Goal: Task Accomplishment & Management: Use online tool/utility

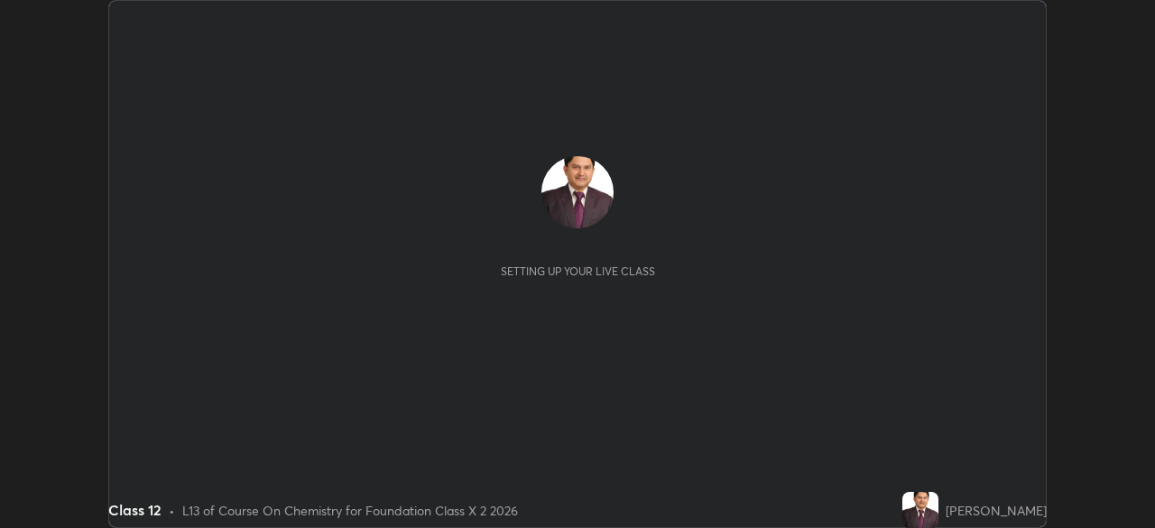
scroll to position [528, 1155]
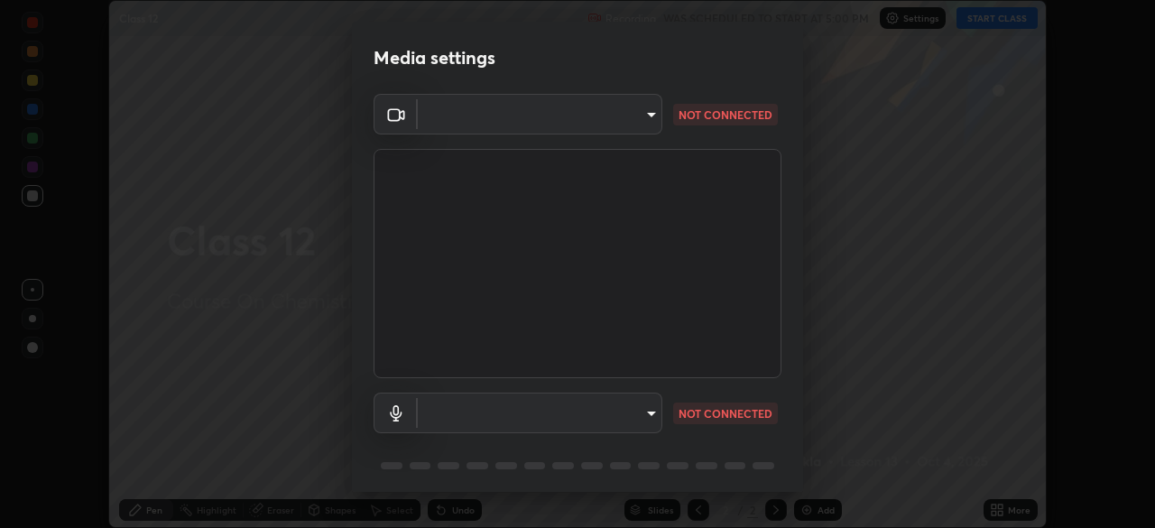
type input "8430282c75c9cf90d073dd2650c69e1562d55ee46f92edd4d0492a031e33ab74"
type input "default"
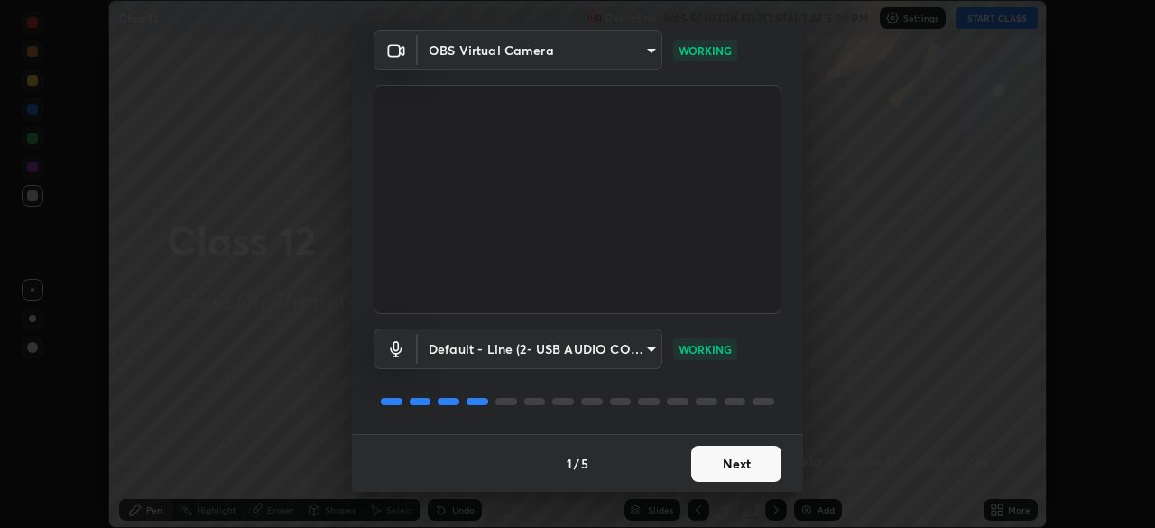
click at [741, 473] on button "Next" at bounding box center [736, 464] width 90 height 36
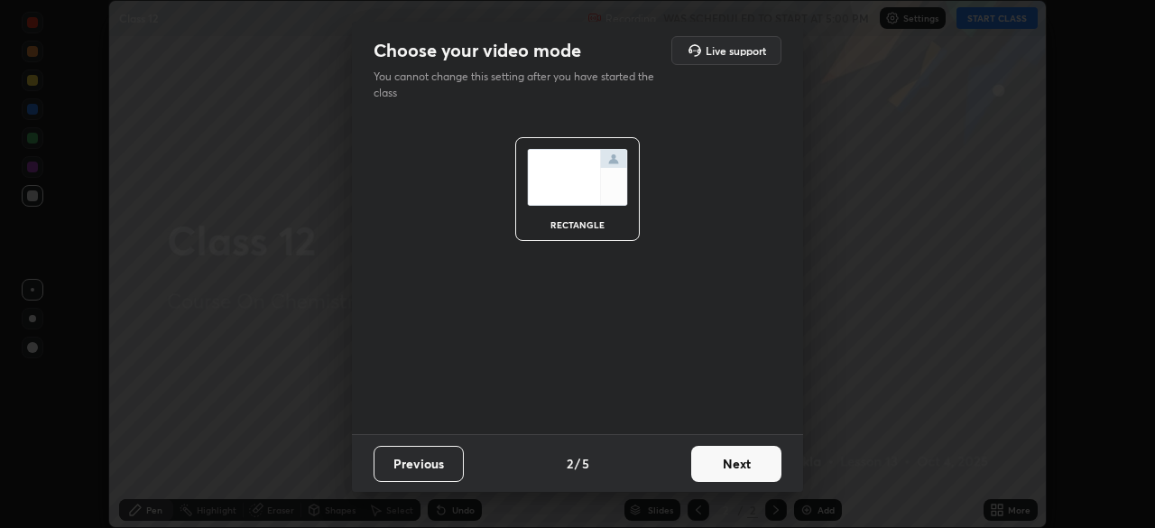
scroll to position [0, 0]
click at [741, 470] on button "Next" at bounding box center [736, 464] width 90 height 36
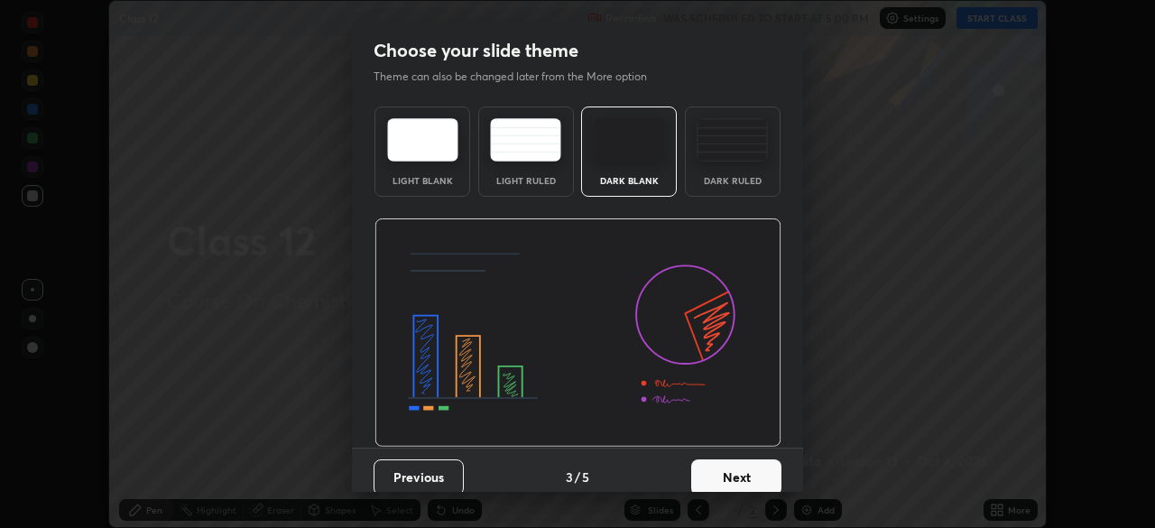
click at [736, 475] on button "Next" at bounding box center [736, 477] width 90 height 36
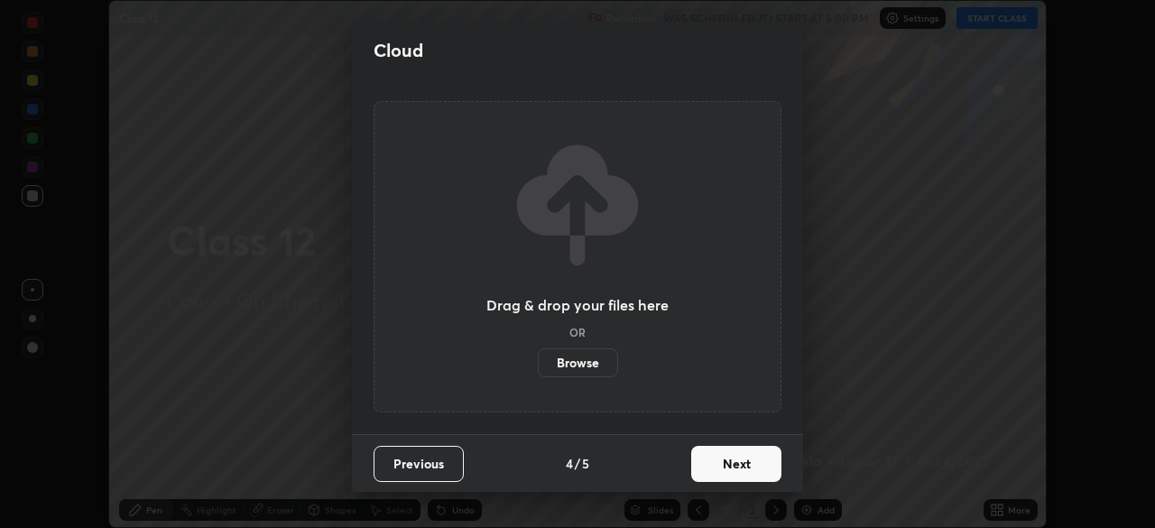
click at [738, 470] on button "Next" at bounding box center [736, 464] width 90 height 36
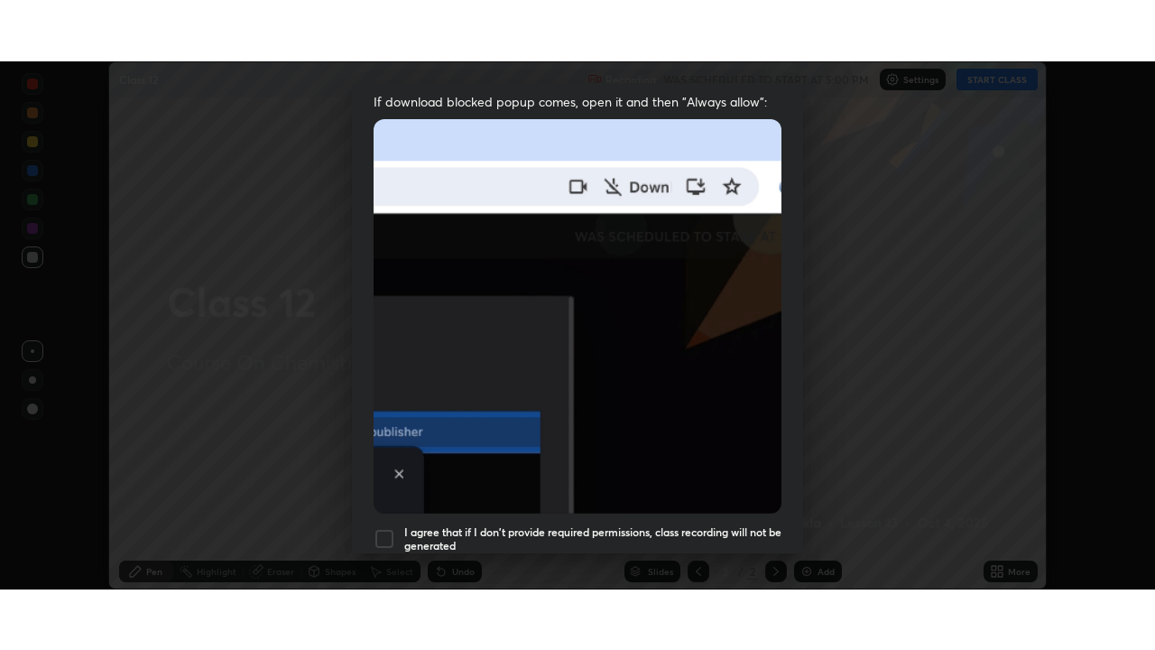
scroll to position [432, 0]
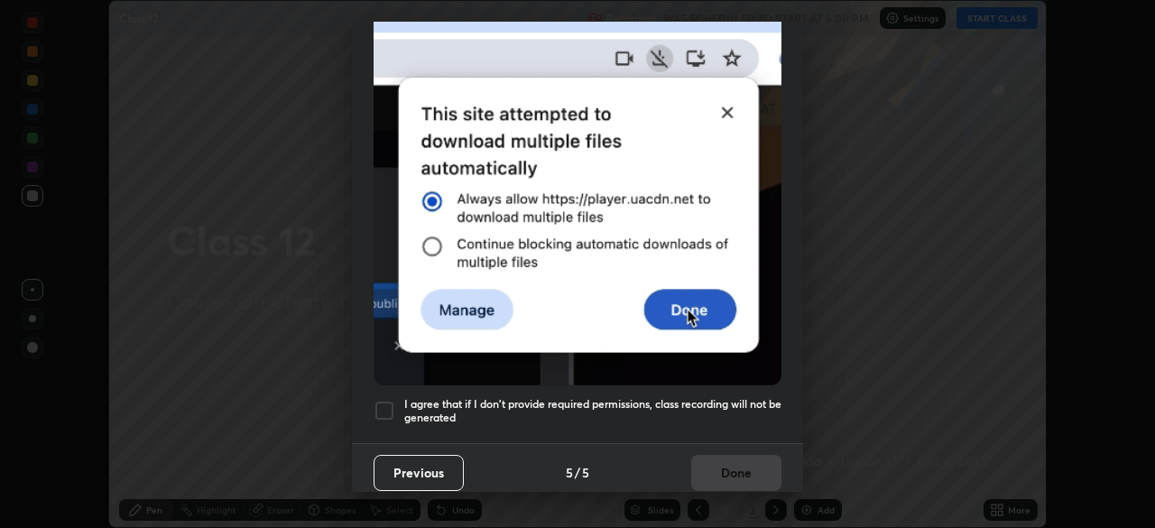
click at [386, 401] on div at bounding box center [384, 411] width 22 height 22
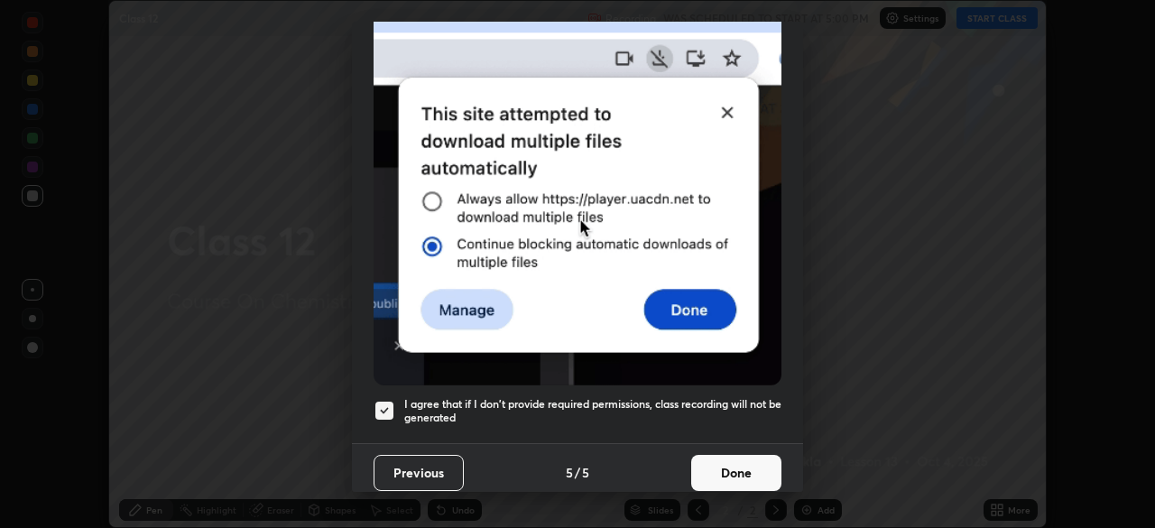
click at [718, 462] on button "Done" at bounding box center [736, 473] width 90 height 36
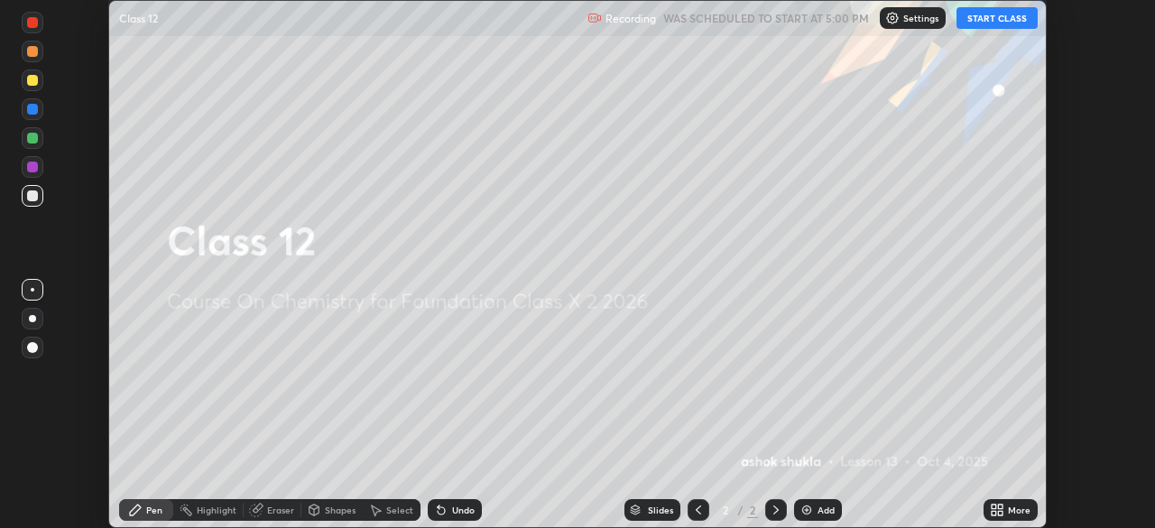
click at [804, 509] on img at bounding box center [806, 509] width 14 height 14
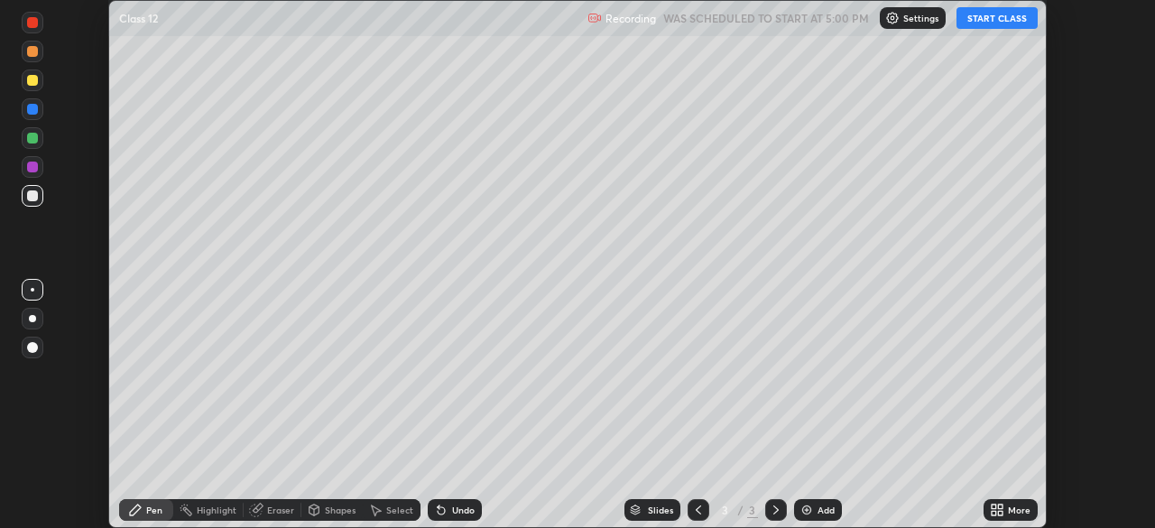
click at [982, 22] on button "START CLASS" at bounding box center [996, 18] width 81 height 22
click at [997, 512] on icon at bounding box center [997, 509] width 14 height 14
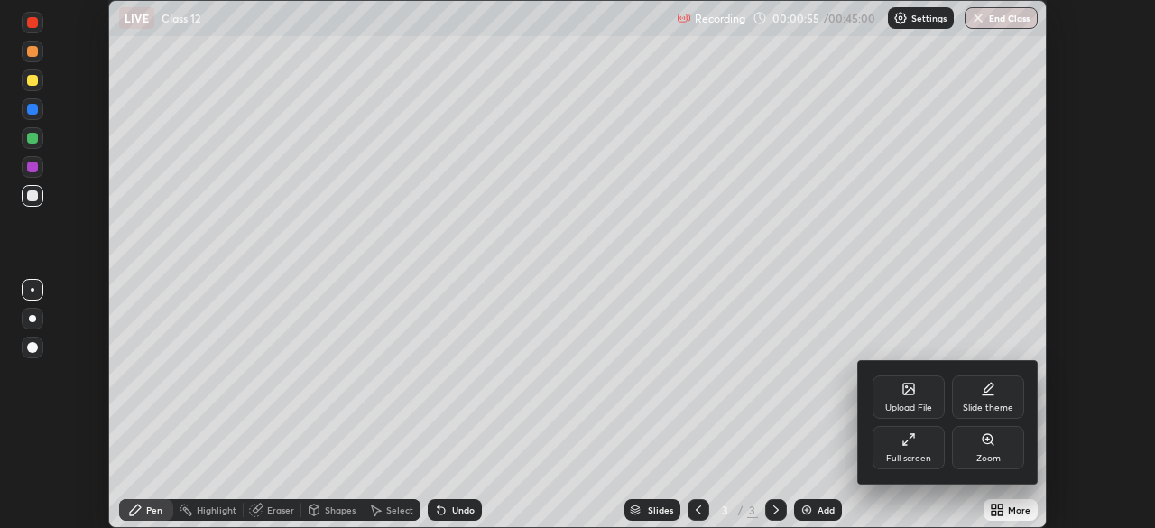
click at [910, 443] on icon at bounding box center [908, 439] width 14 height 14
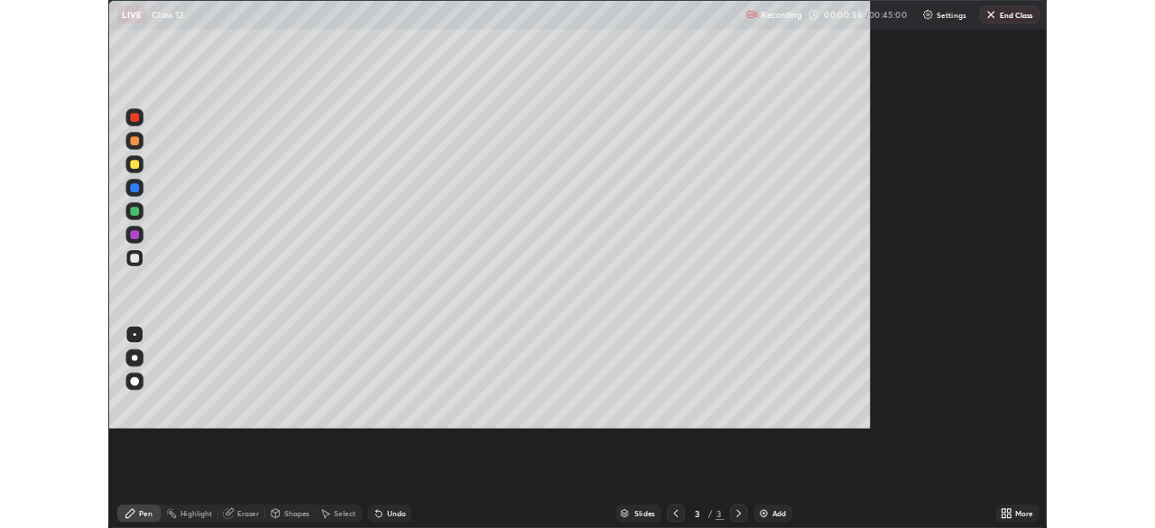
scroll to position [650, 1155]
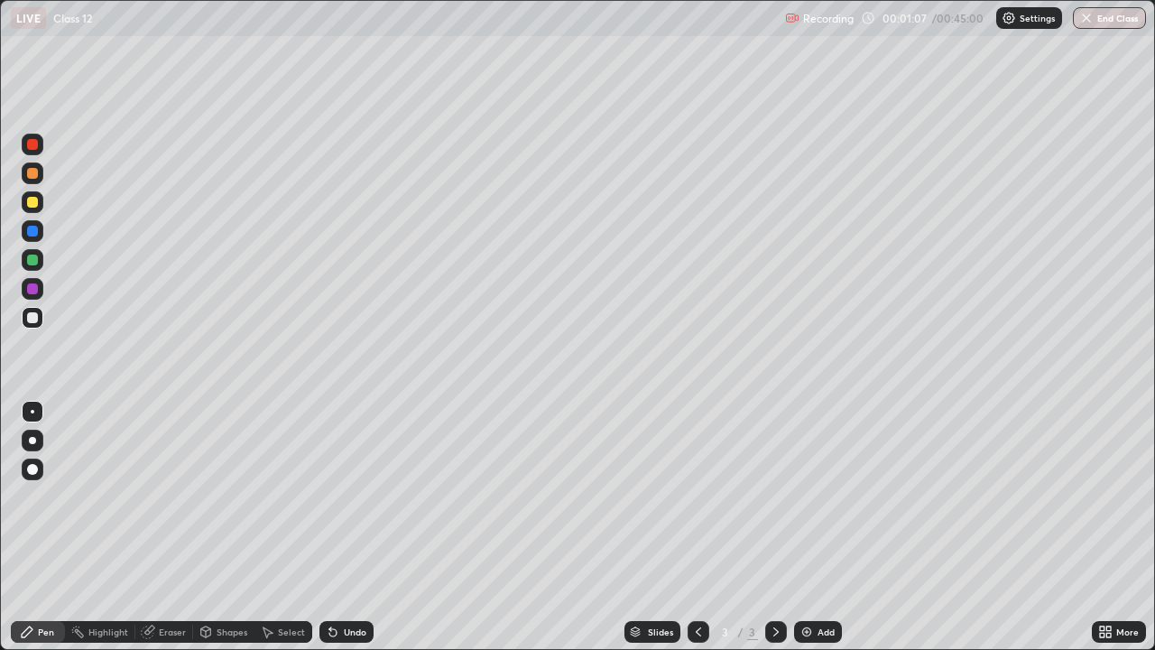
click at [35, 291] on div at bounding box center [32, 288] width 11 height 11
click at [807, 527] on img at bounding box center [806, 631] width 14 height 14
click at [163, 527] on div "Eraser" at bounding box center [172, 631] width 27 height 9
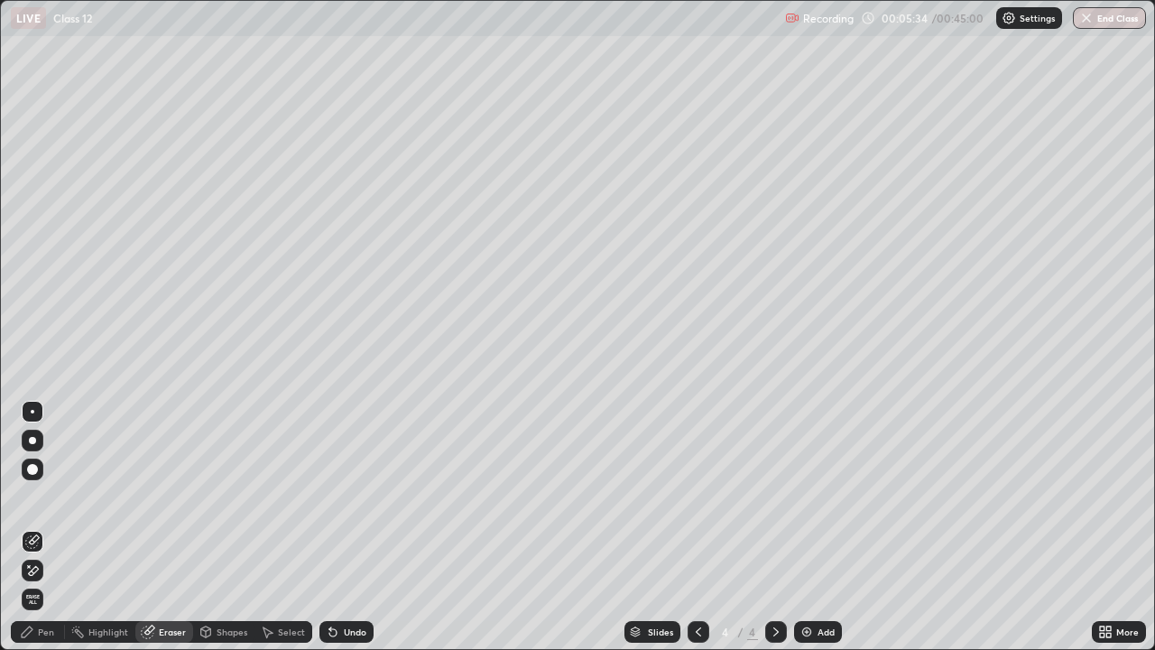
click at [41, 527] on div "Pen" at bounding box center [46, 631] width 16 height 9
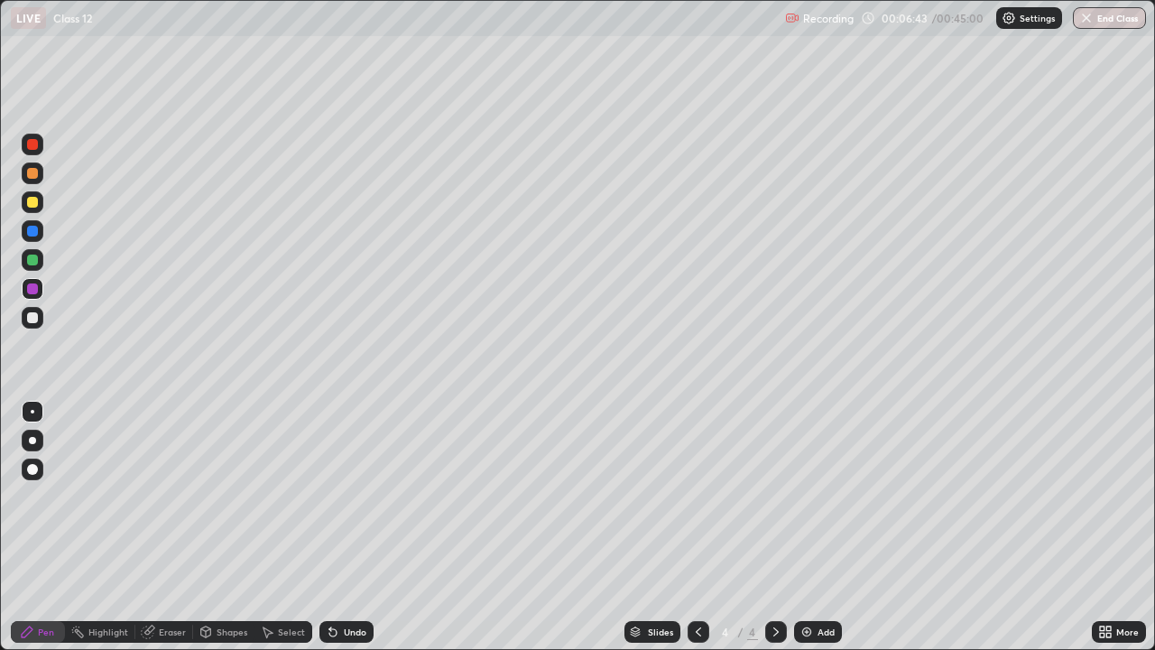
click at [218, 527] on div "Shapes" at bounding box center [232, 631] width 31 height 9
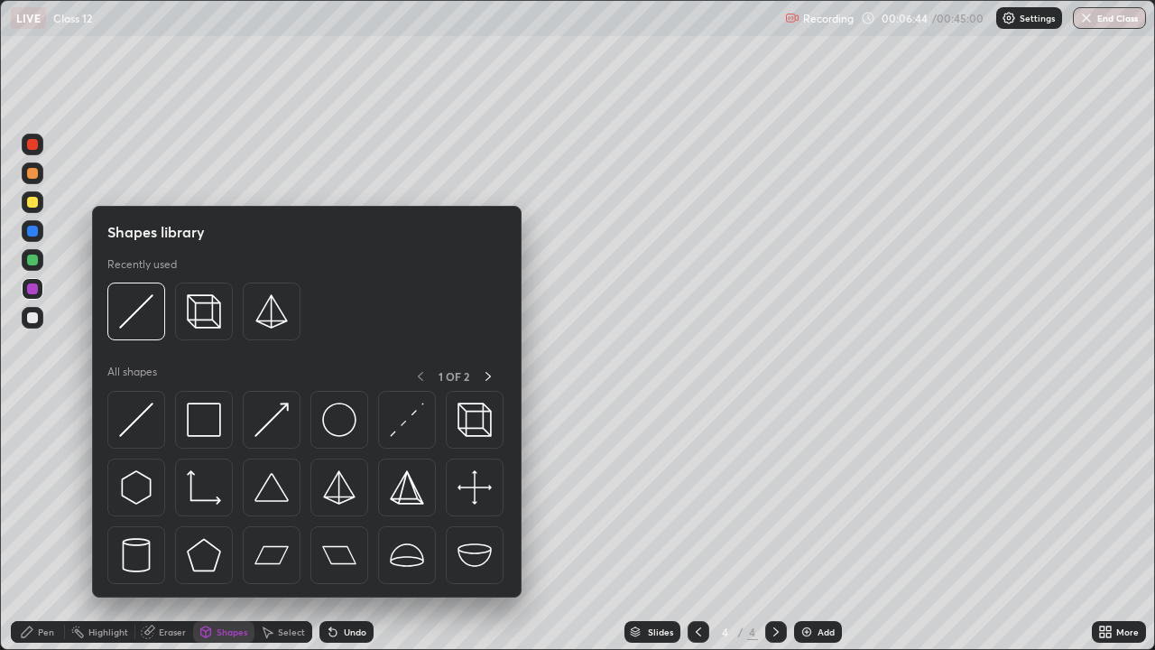
click at [167, 527] on div "Eraser" at bounding box center [172, 631] width 27 height 9
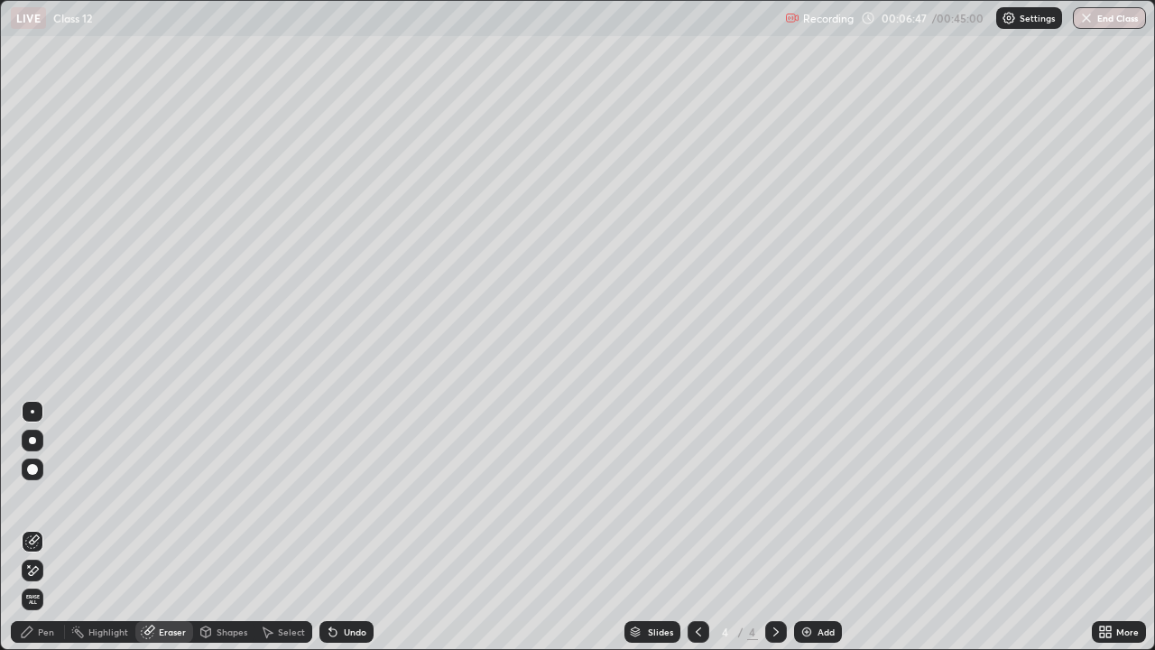
click at [45, 527] on div "Pen" at bounding box center [46, 631] width 16 height 9
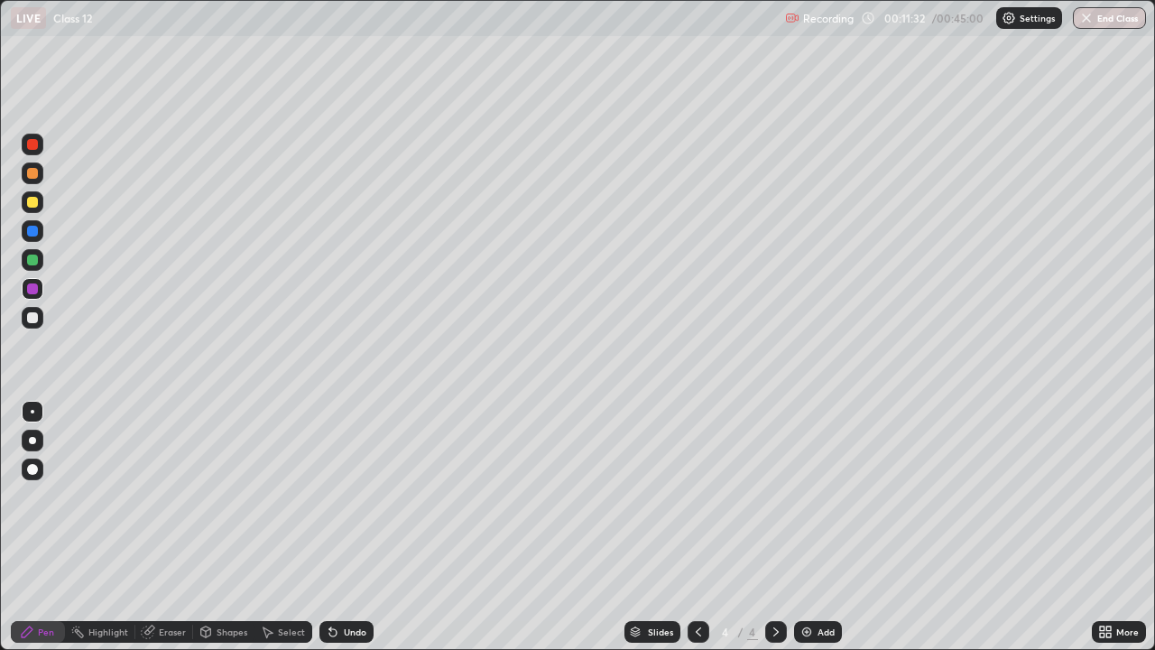
click at [804, 527] on img at bounding box center [806, 631] width 14 height 14
click at [802, 527] on img at bounding box center [806, 631] width 14 height 14
click at [800, 527] on img at bounding box center [806, 631] width 14 height 14
click at [174, 527] on div "Eraser" at bounding box center [172, 631] width 27 height 9
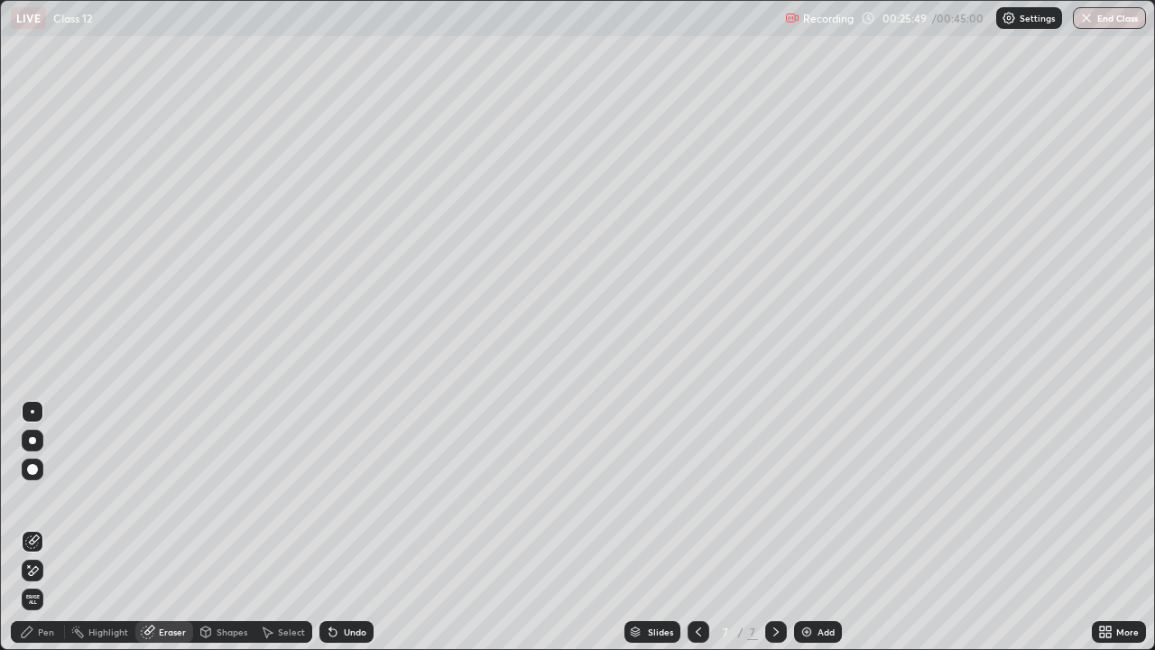
click at [46, 527] on div "Pen" at bounding box center [46, 631] width 16 height 9
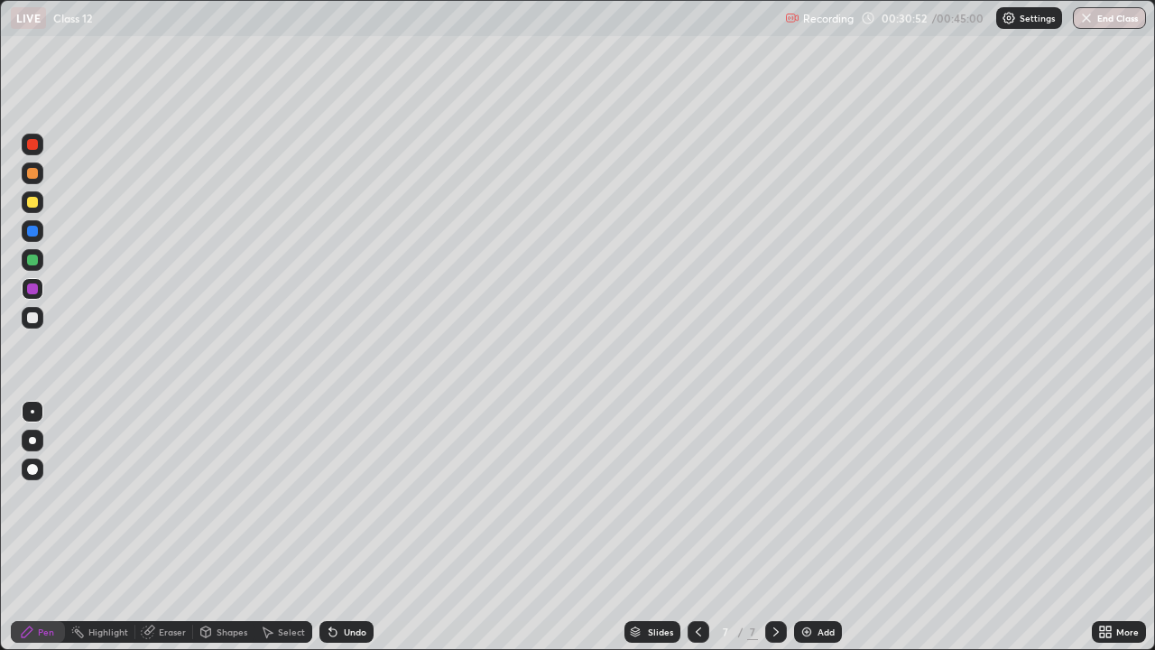
click at [803, 527] on img at bounding box center [806, 631] width 14 height 14
click at [226, 527] on div "Shapes" at bounding box center [232, 631] width 31 height 9
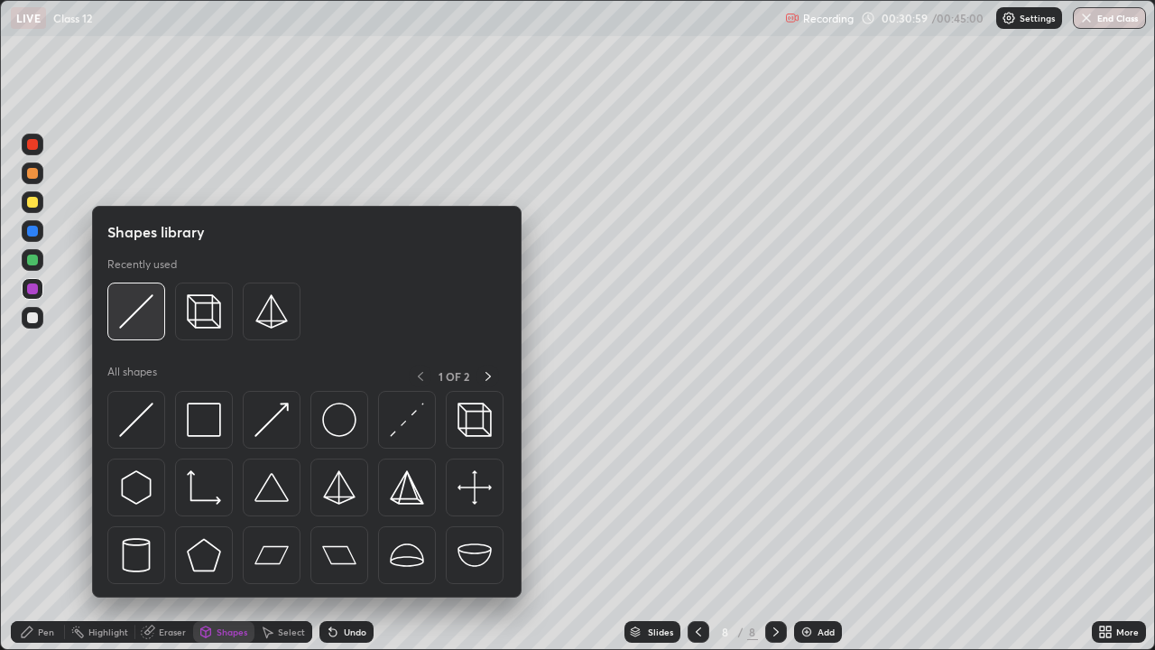
click at [133, 313] on img at bounding box center [136, 311] width 34 height 34
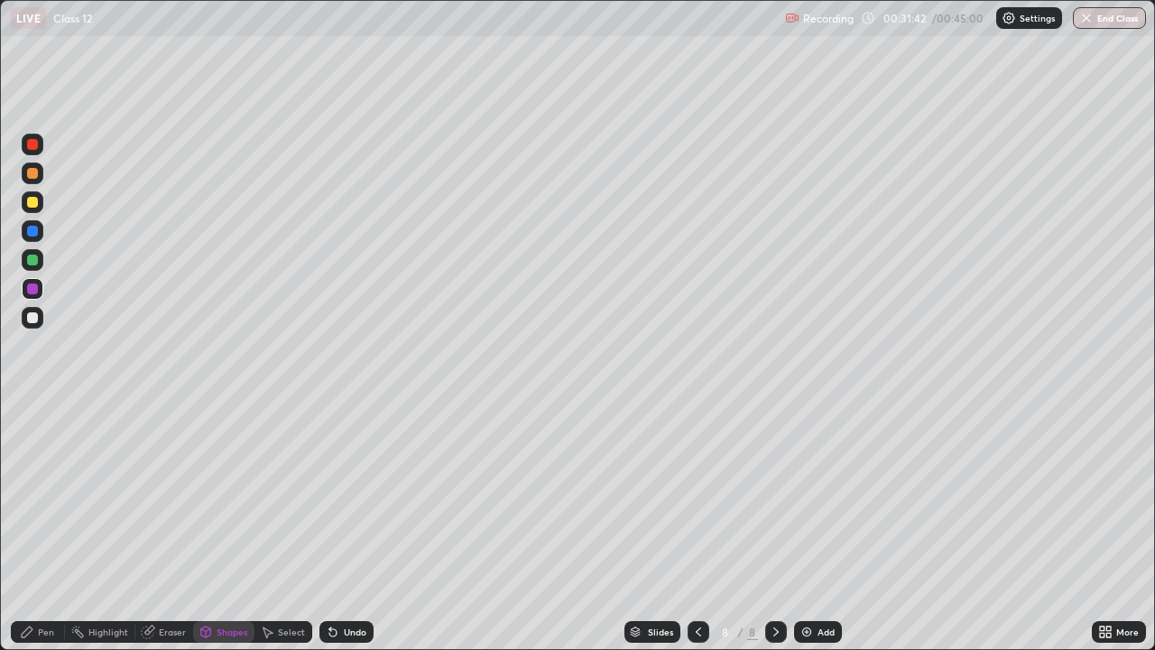
click at [225, 527] on div "Shapes" at bounding box center [232, 631] width 31 height 9
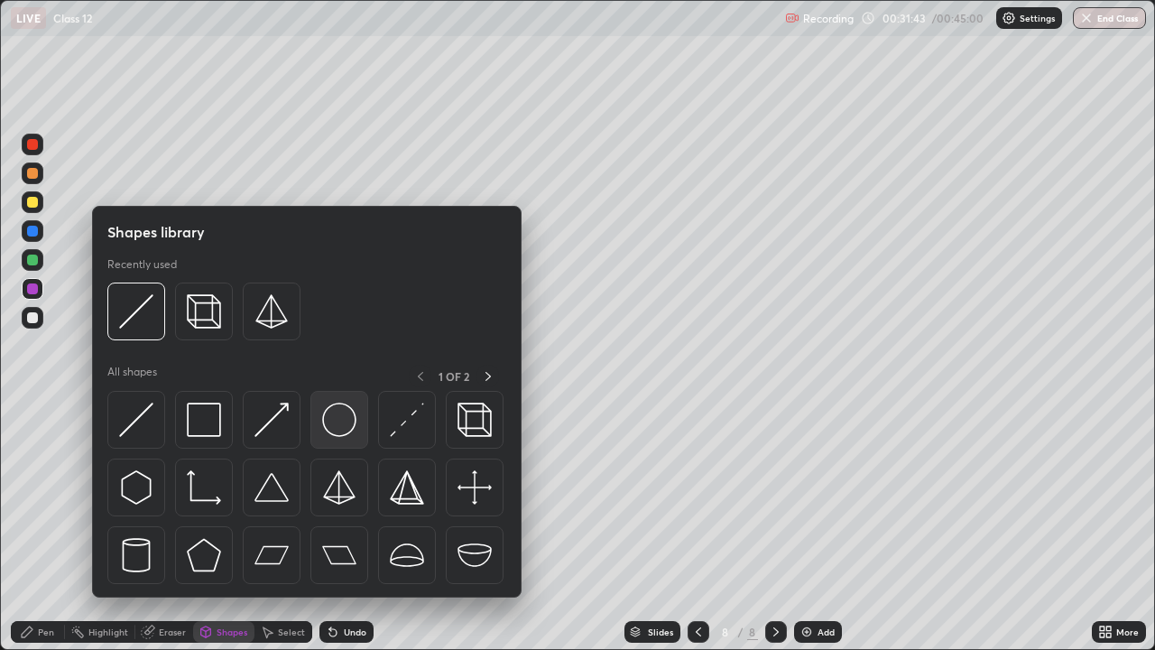
click at [343, 420] on img at bounding box center [339, 419] width 34 height 34
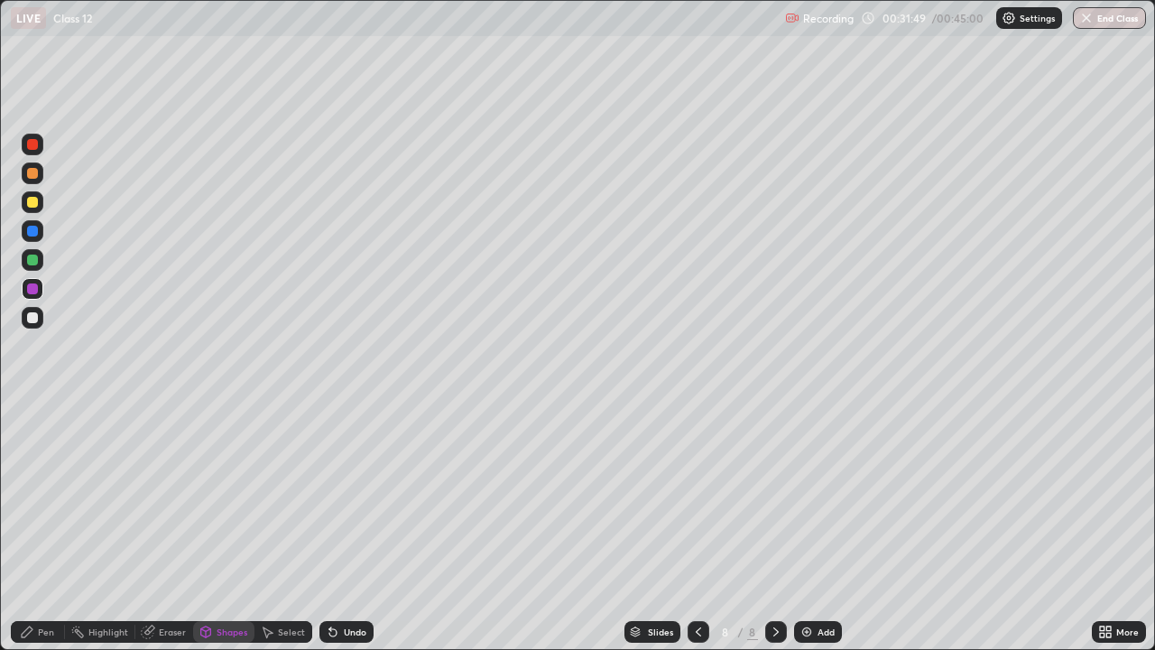
click at [215, 527] on div "Shapes" at bounding box center [223, 632] width 61 height 22
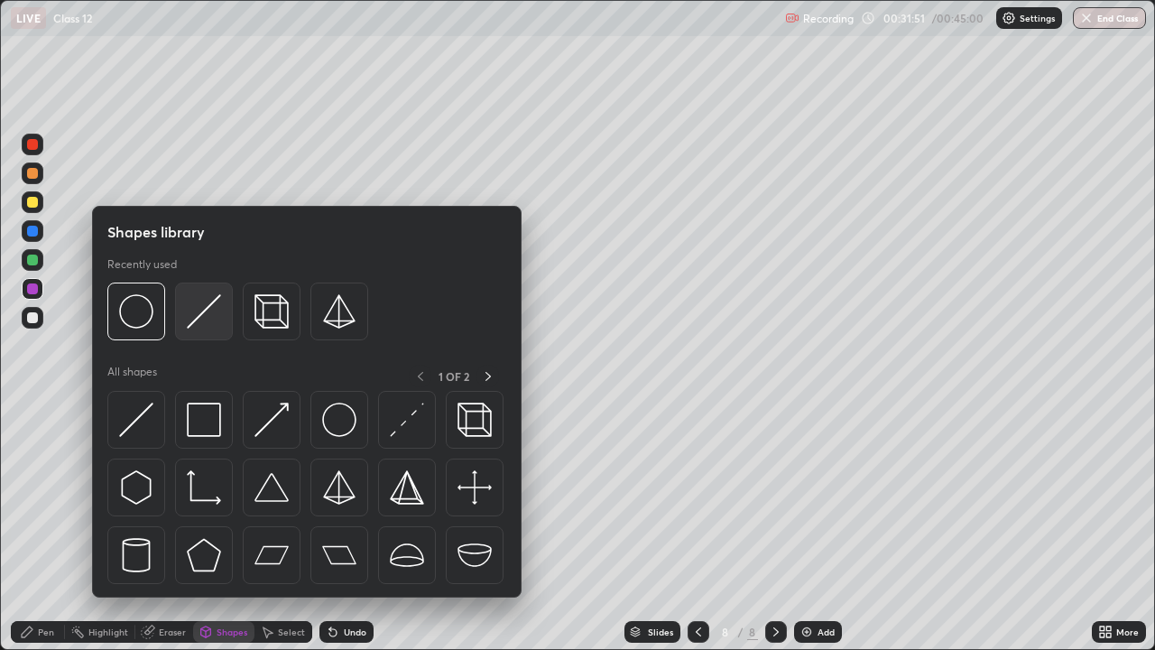
click at [203, 317] on img at bounding box center [204, 311] width 34 height 34
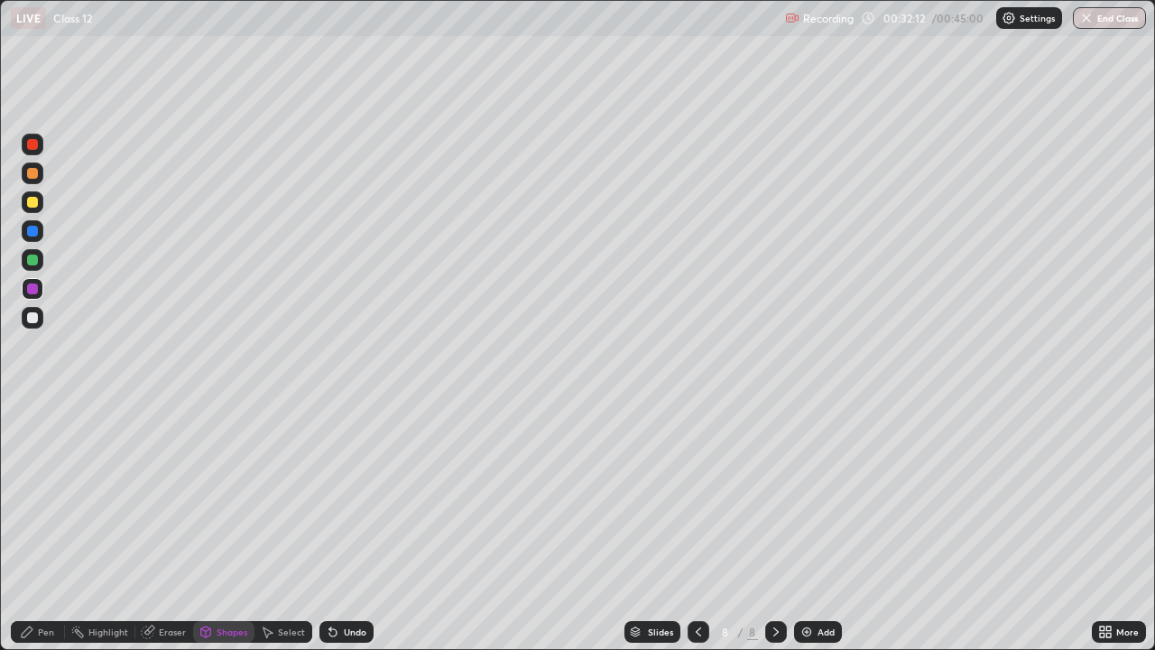
click at [238, 527] on div "Shapes" at bounding box center [232, 631] width 31 height 9
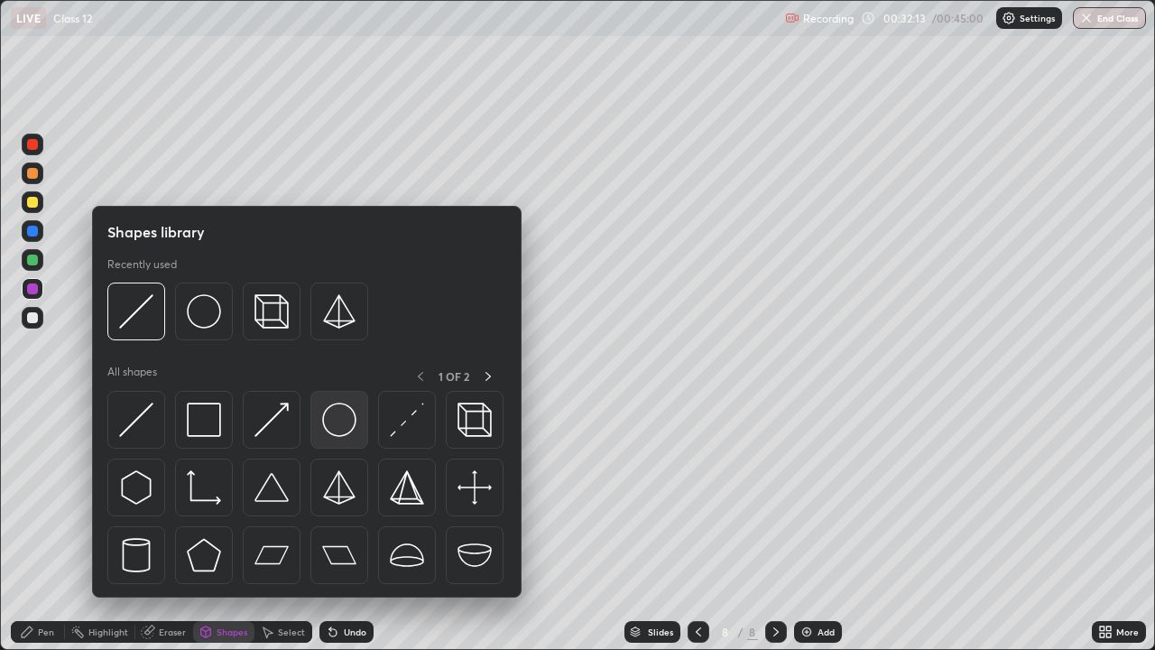
click at [334, 415] on img at bounding box center [339, 419] width 34 height 34
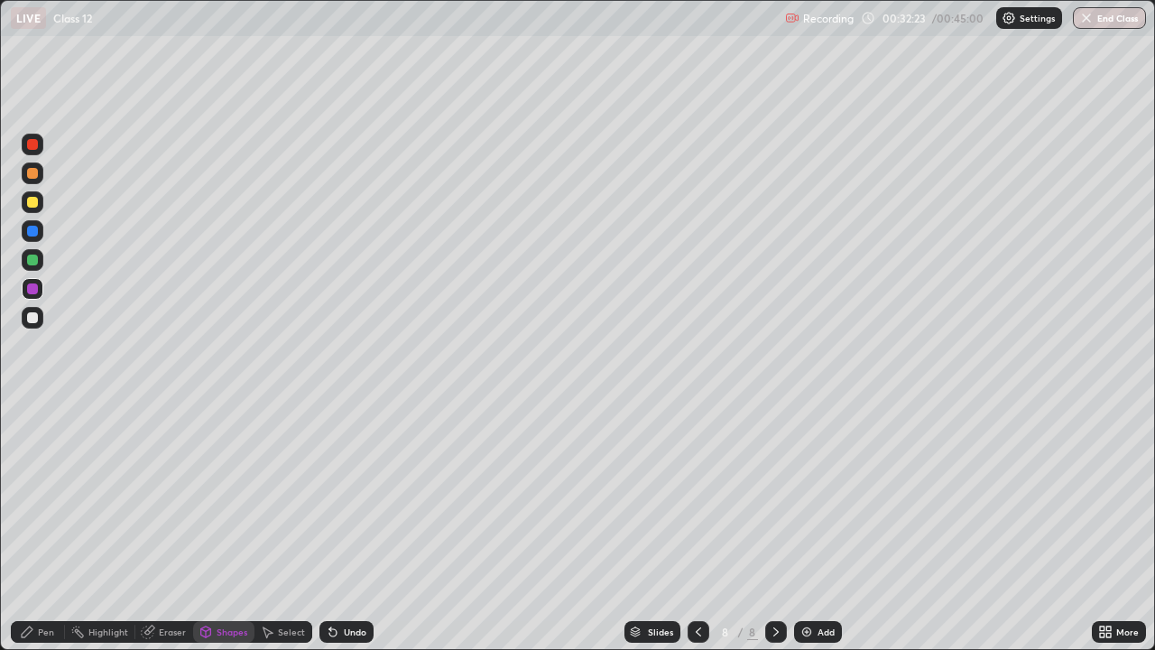
click at [226, 527] on div "Shapes" at bounding box center [232, 631] width 31 height 9
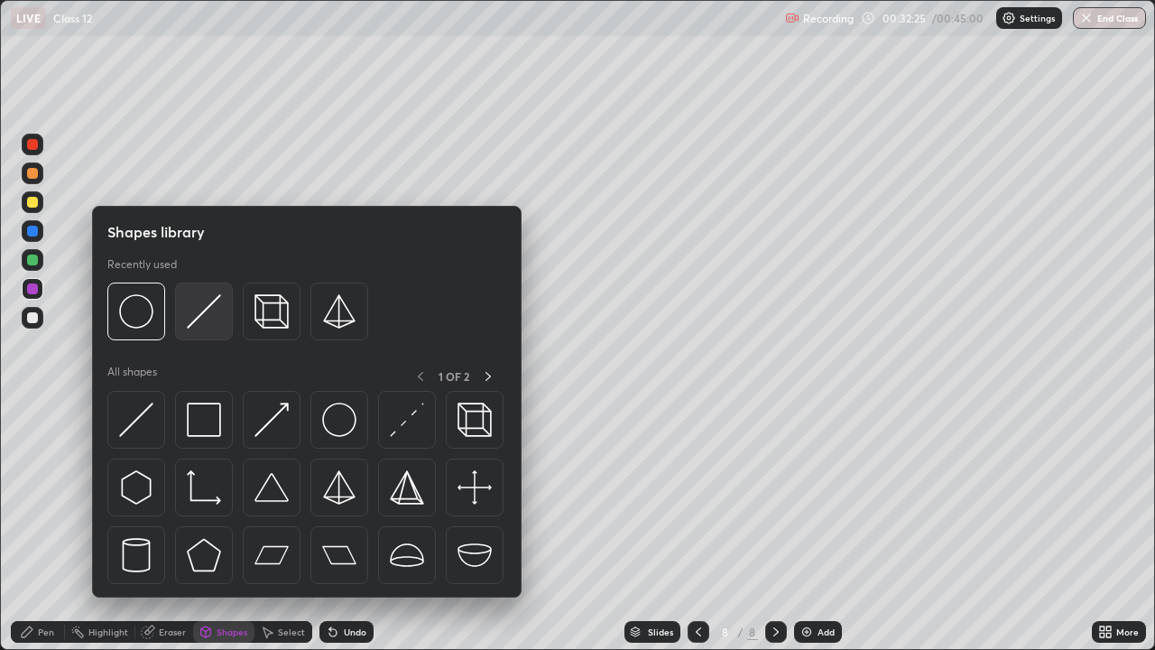
click at [207, 316] on img at bounding box center [204, 311] width 34 height 34
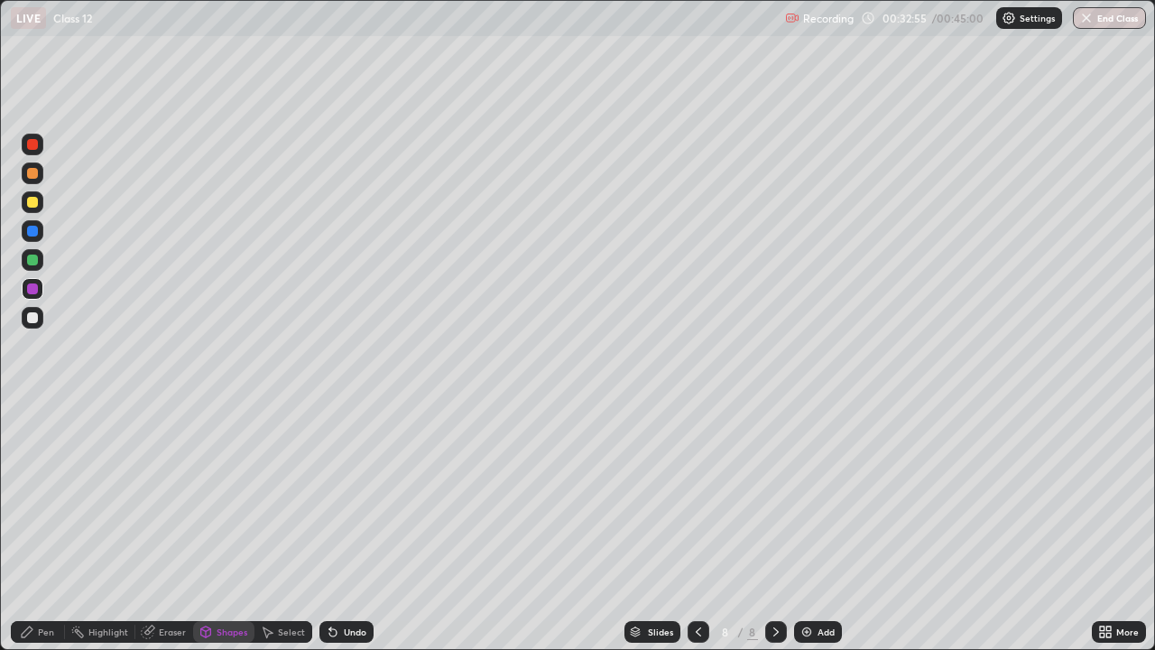
click at [34, 527] on div "Pen" at bounding box center [38, 632] width 54 height 22
click at [812, 527] on div "Add" at bounding box center [818, 632] width 48 height 22
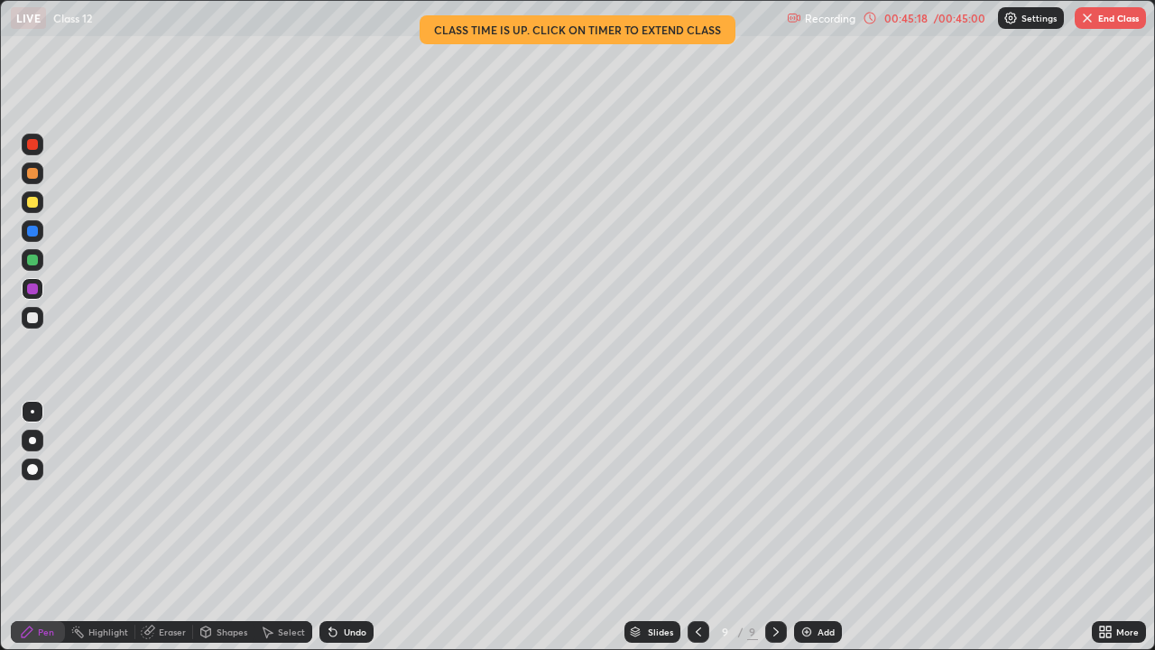
click at [1090, 23] on img "button" at bounding box center [1087, 18] width 14 height 14
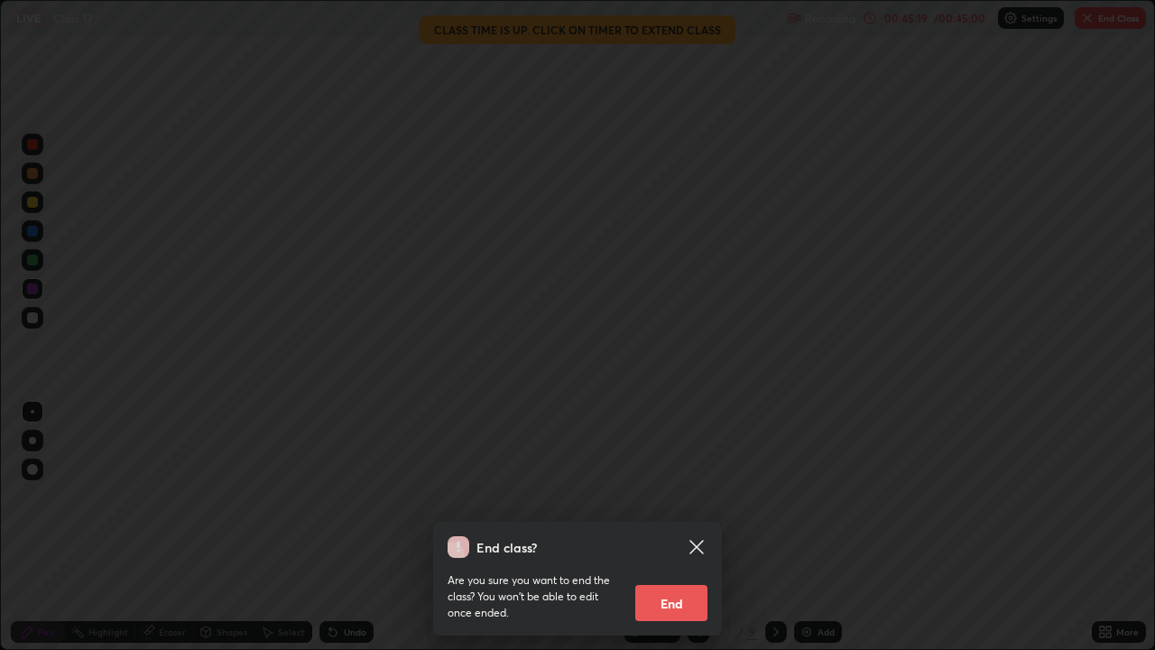
click at [668, 527] on button "End" at bounding box center [671, 603] width 72 height 36
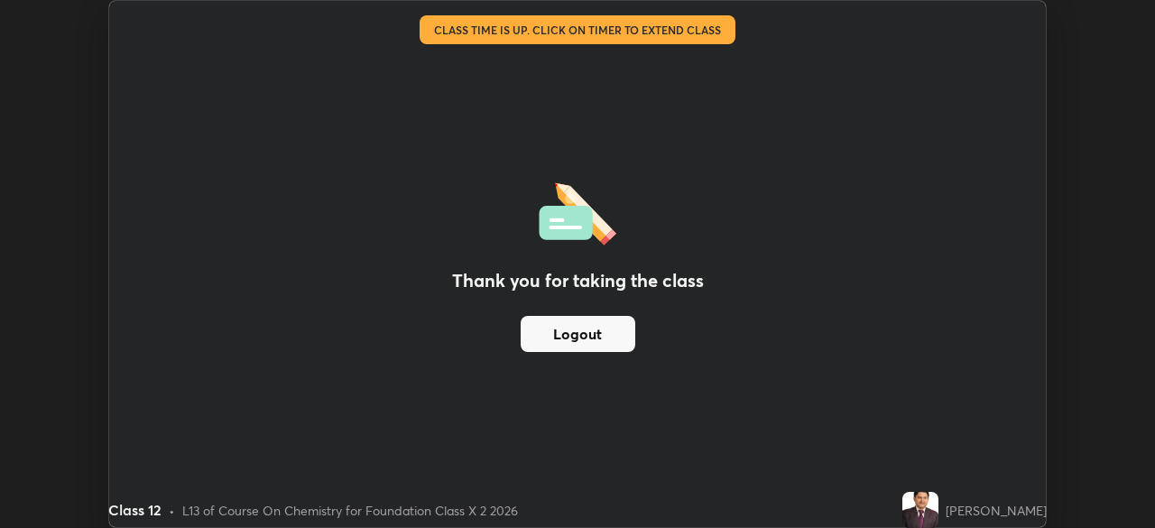
scroll to position [89688, 89061]
